Goal: Information Seeking & Learning: Learn about a topic

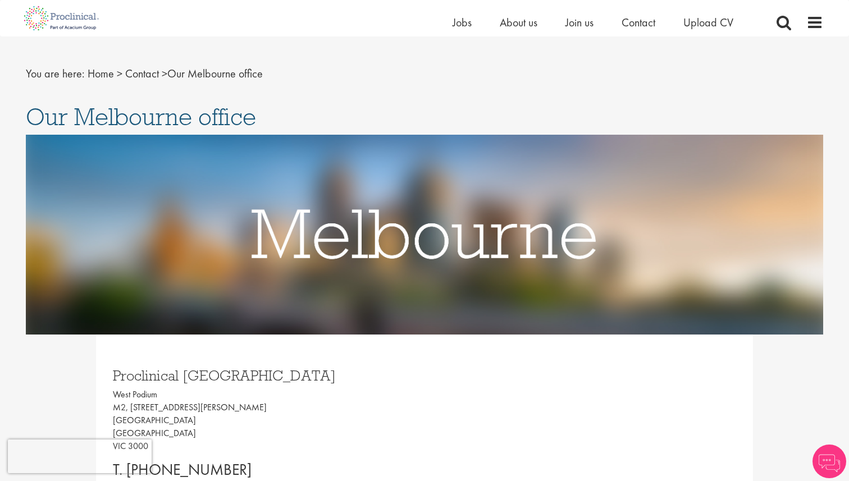
click at [490, 28] on ul "Home Jobs About us Join us Contact Upload CV" at bounding box center [606, 22] width 309 height 17
click at [509, 26] on span "About us" at bounding box center [519, 22] width 38 height 15
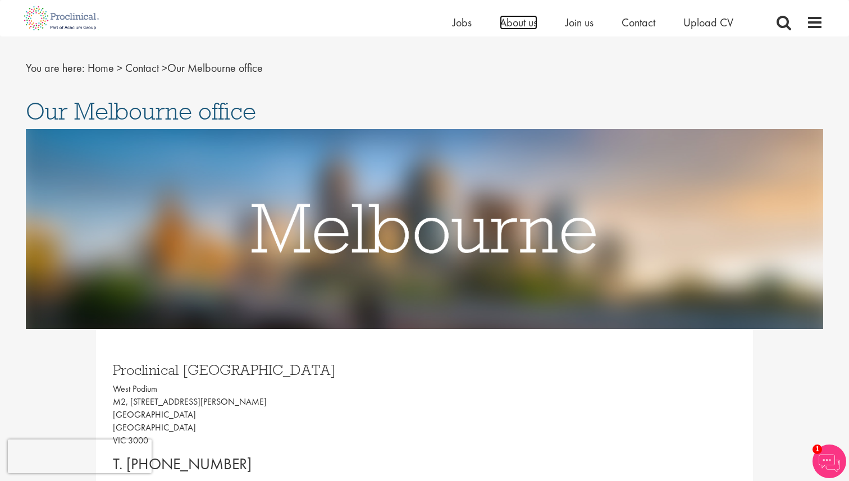
scroll to position [23, 0]
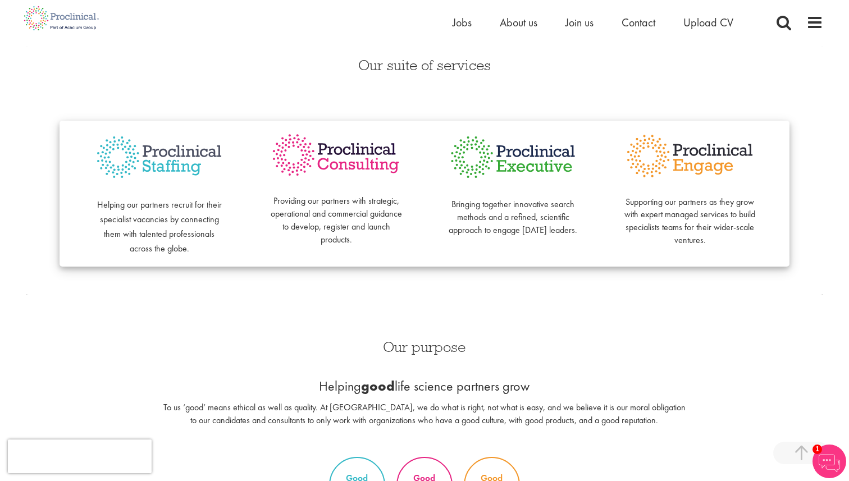
scroll to position [247, 0]
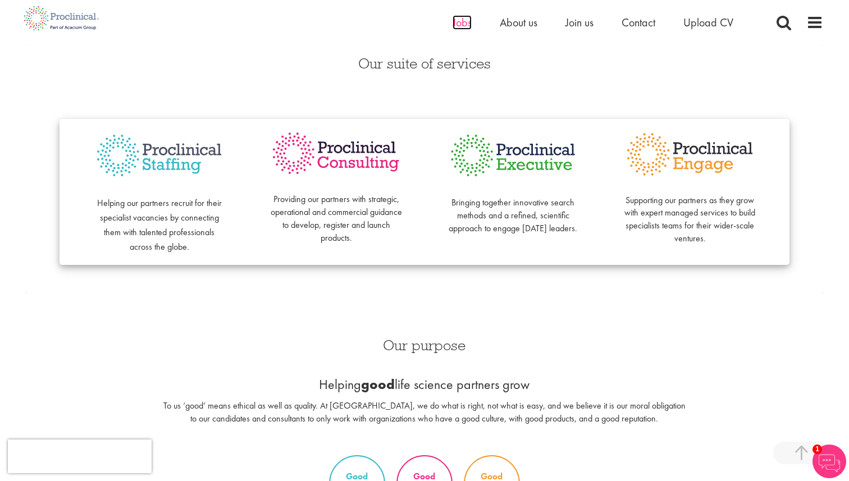
click at [463, 25] on span "Jobs" at bounding box center [461, 22] width 19 height 15
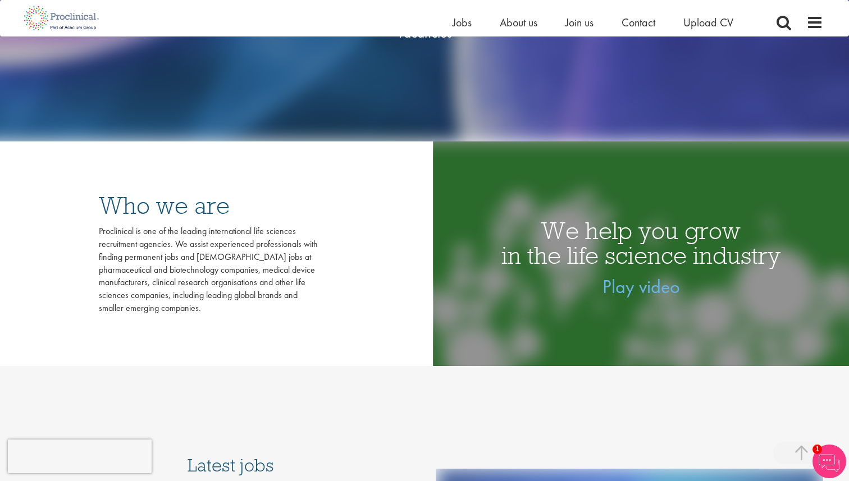
scroll to position [181, 0]
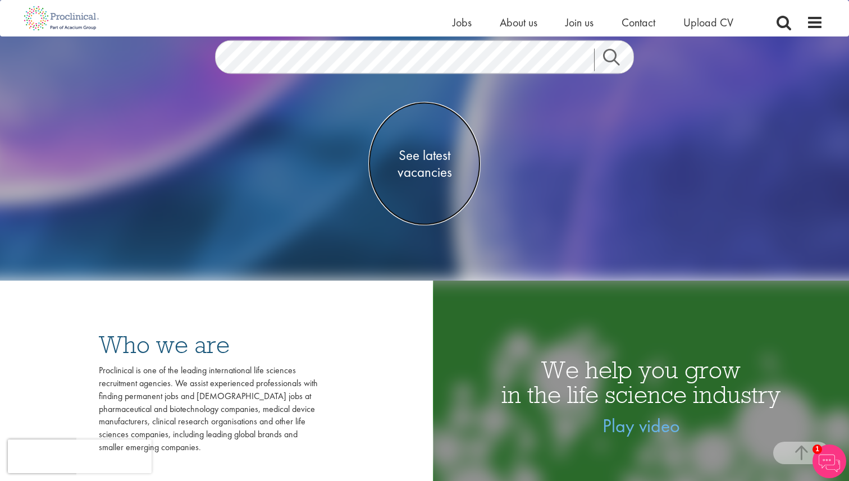
click at [439, 154] on span "See latest vacancies" at bounding box center [424, 164] width 112 height 34
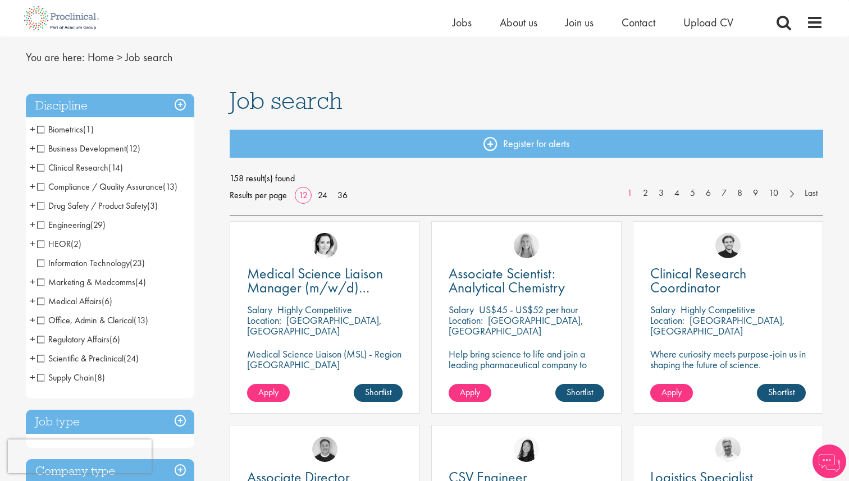
scroll to position [33, 0]
click at [122, 187] on span "Compliance / Quality Assurance" at bounding box center [100, 186] width 126 height 12
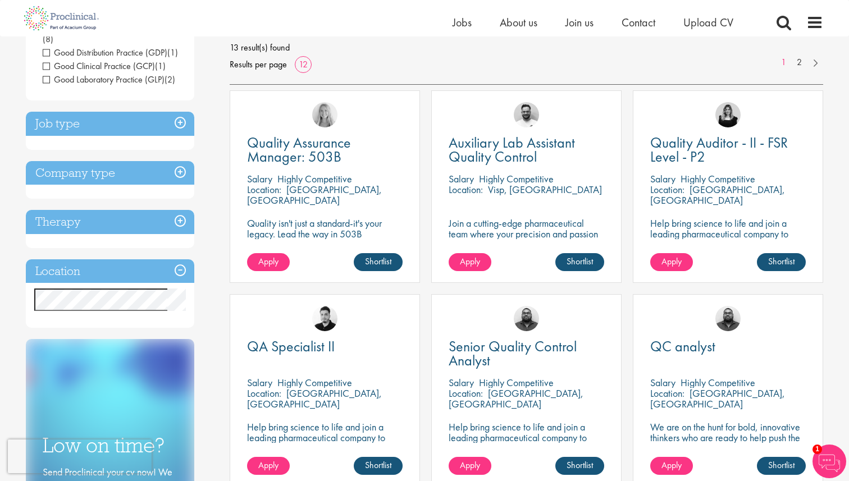
scroll to position [172, 0]
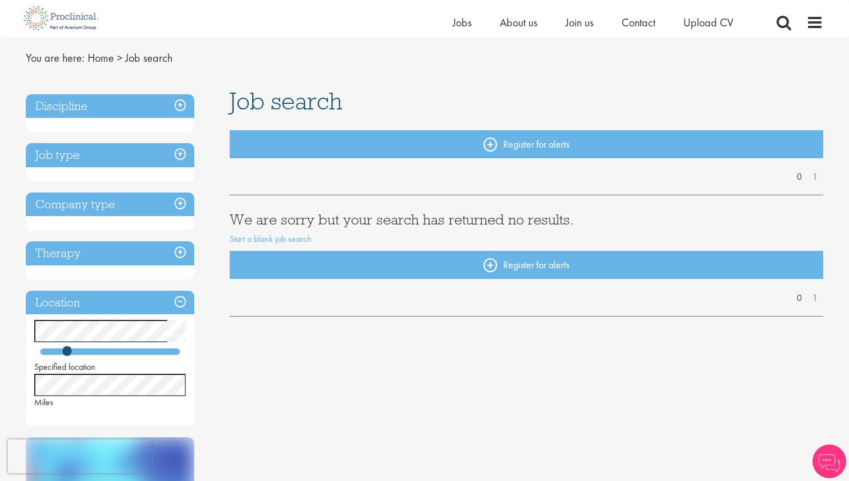
scroll to position [34, 0]
